Goal: Book appointment/travel/reservation

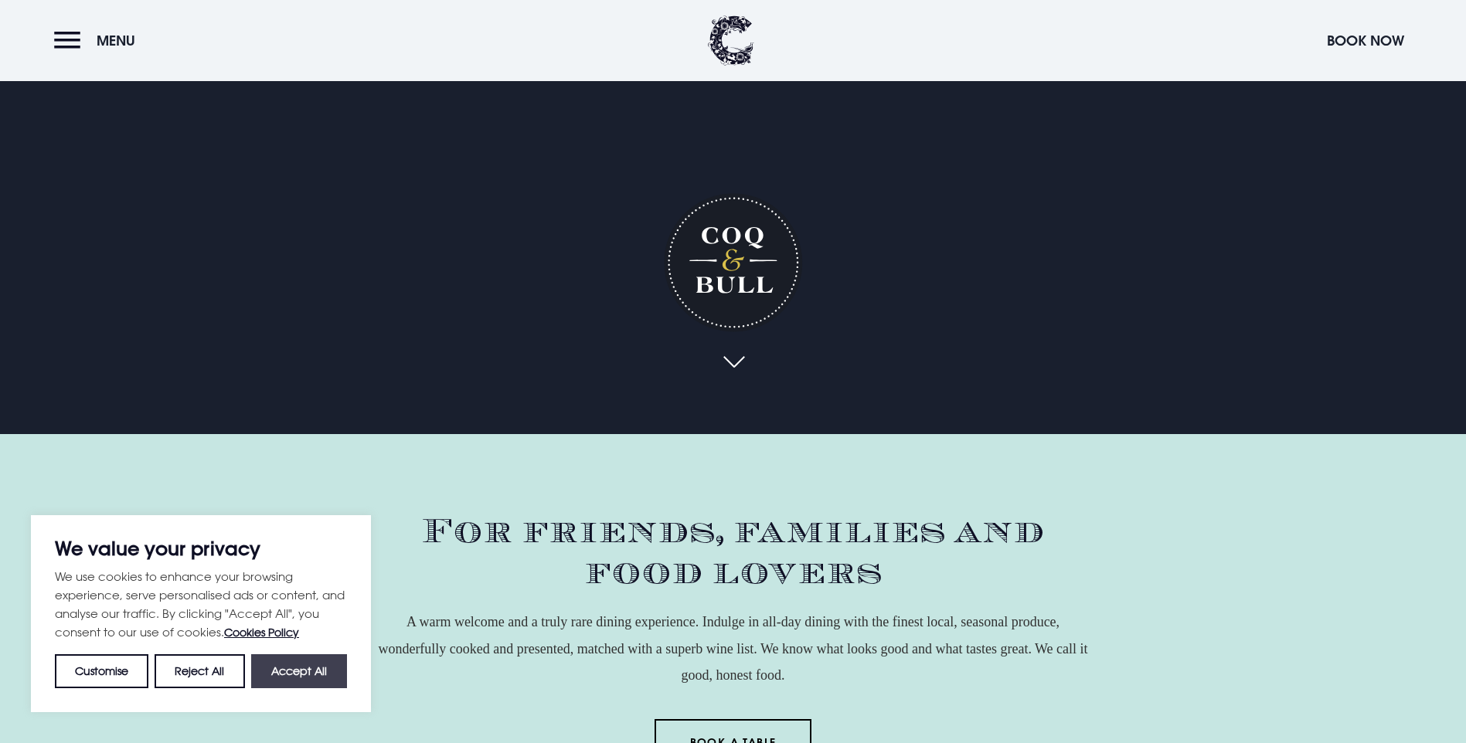
click at [284, 672] on button "Accept All" at bounding box center [299, 672] width 96 height 34
checkbox input "true"
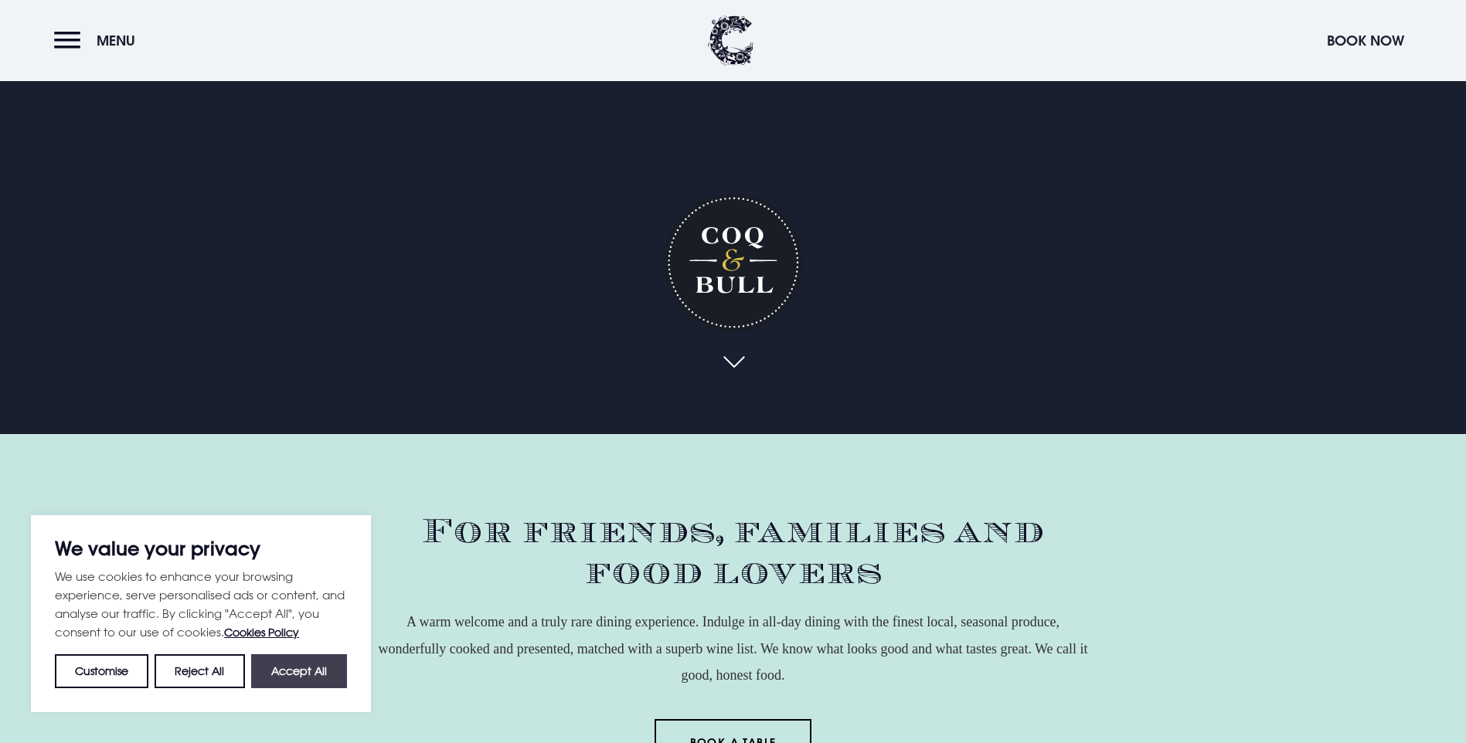
checkbox input "true"
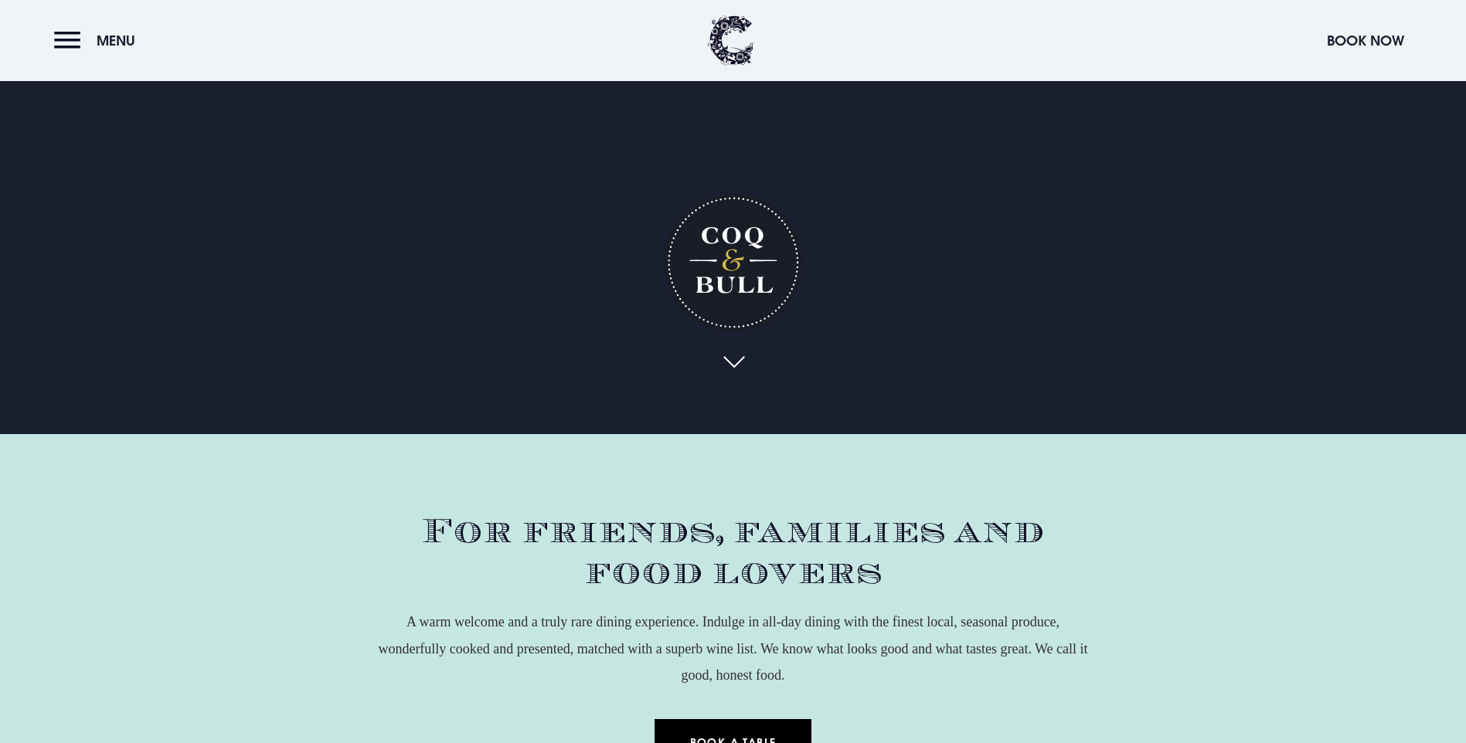
click at [738, 719] on link "Book a Table" at bounding box center [733, 742] width 157 height 46
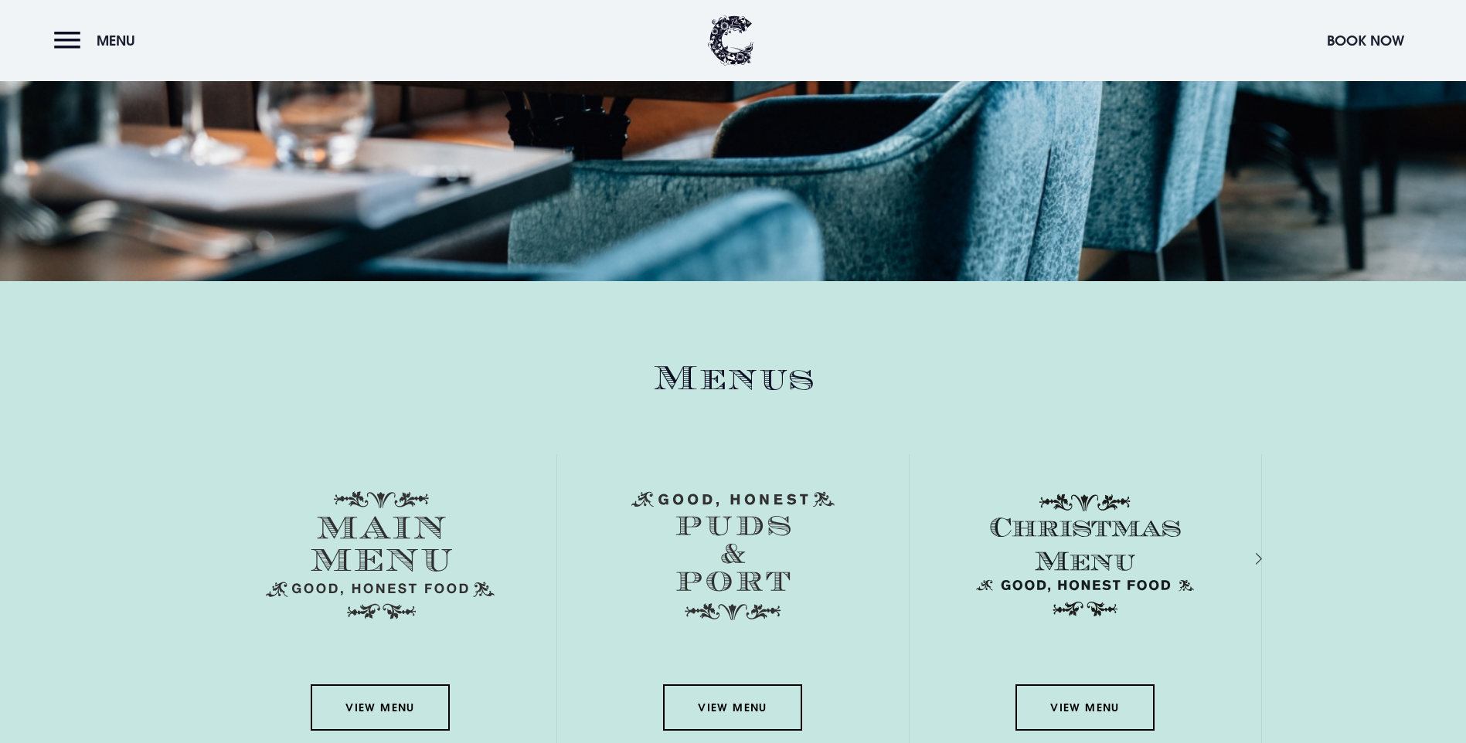
scroll to position [2550, 0]
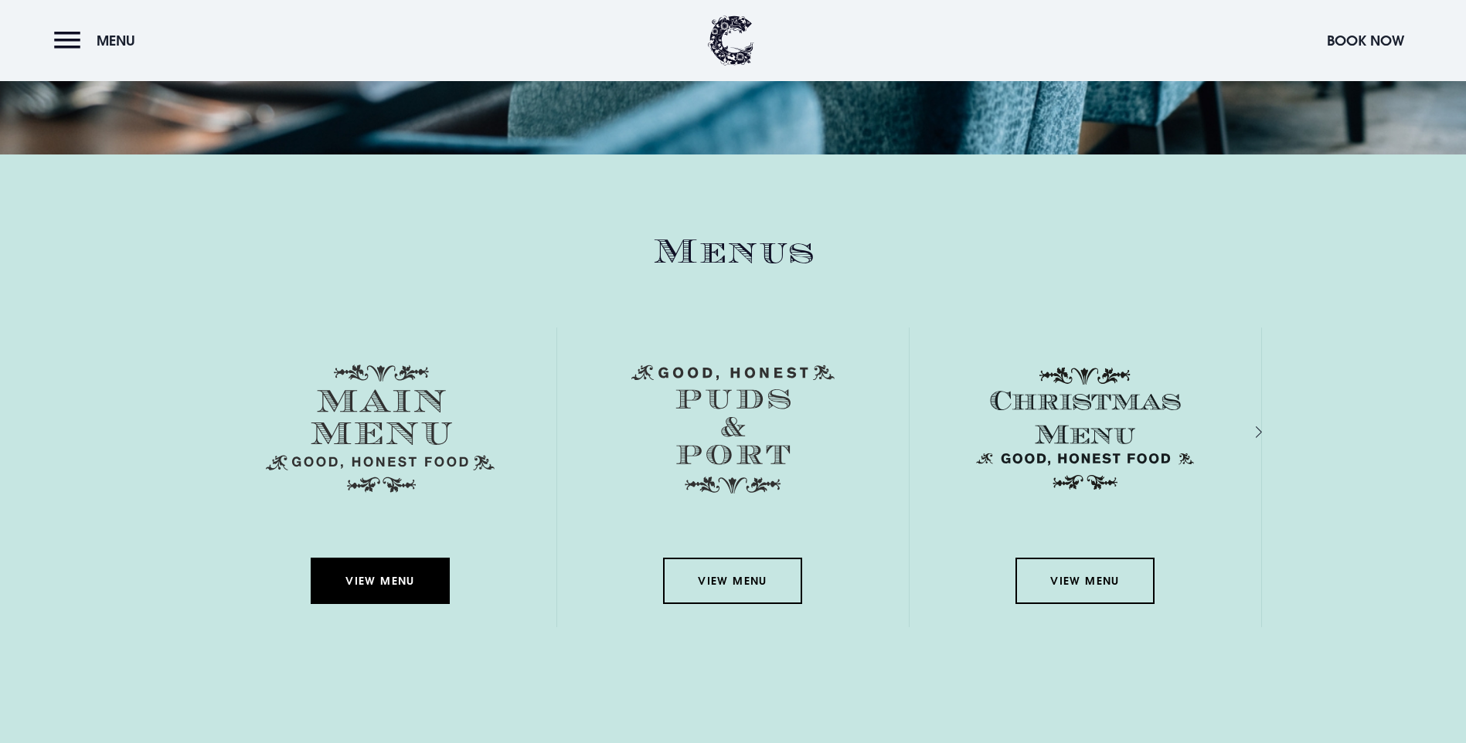
click at [362, 558] on link "View Menu" at bounding box center [380, 581] width 139 height 46
